Goal: Transaction & Acquisition: Book appointment/travel/reservation

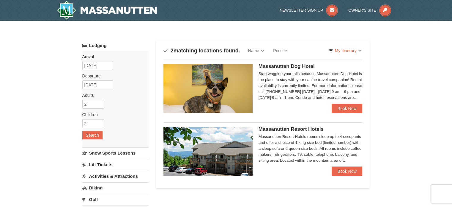
click at [411, 111] on div "× Categories Map List Filter My Itinerary Questions? 1-540-289-9441 Lodging Arr…" at bounding box center [226, 190] width 452 height 339
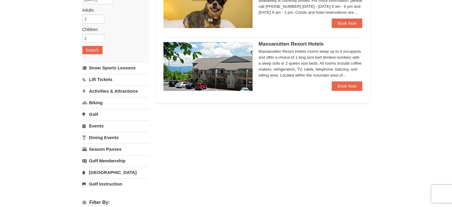
scroll to position [59, 0]
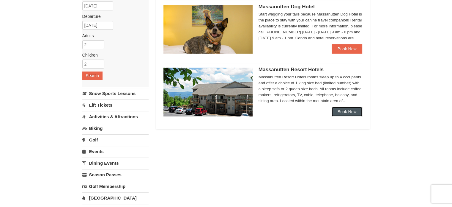
click at [348, 110] on link "Book Now" at bounding box center [347, 112] width 31 height 10
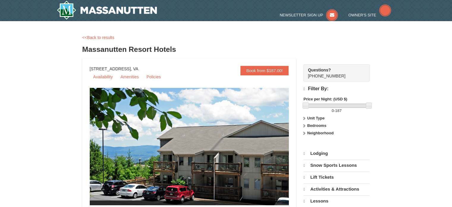
select select "10"
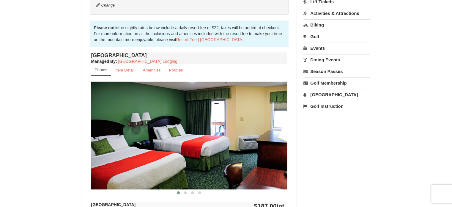
scroll to position [119, 0]
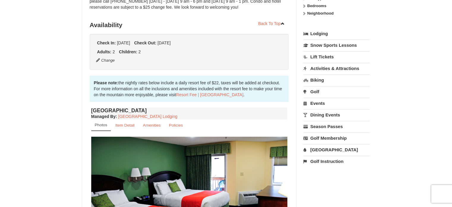
click at [62, 87] on div "× <<Back to results Massanutten Resort Hotels Book from $187.00! [STREET_ADDRES…" at bounding box center [226, 163] width 452 height 523
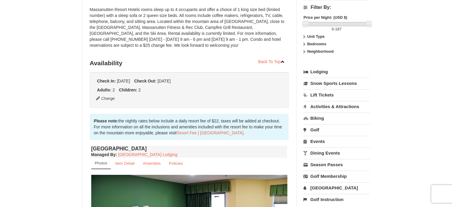
scroll to position [0, 0]
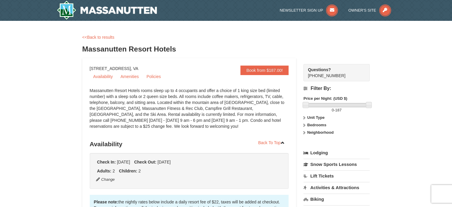
drag, startPoint x: 56, startPoint y: 115, endPoint x: 43, endPoint y: 102, distance: 19.3
drag, startPoint x: 69, startPoint y: 69, endPoint x: 47, endPoint y: 69, distance: 22.3
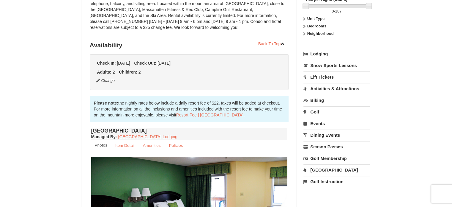
scroll to position [30, 0]
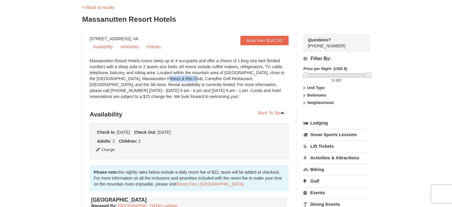
drag, startPoint x: 163, startPoint y: 78, endPoint x: 133, endPoint y: 77, distance: 30.3
click at [133, 77] on div "Massanutten Resort Hotels rooms sleep up to 4 occupants and offer a choice of 1…" at bounding box center [189, 82] width 199 height 48
click at [115, 78] on div "Massanutten Resort Hotels rooms sleep up to 4 occupants and offer a choice of 1…" at bounding box center [189, 82] width 199 height 48
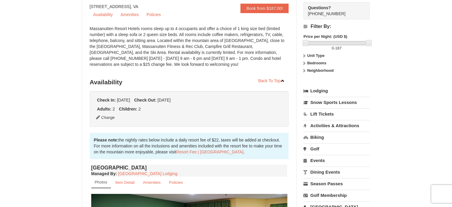
scroll to position [59, 0]
